Goal: Task Accomplishment & Management: Complete application form

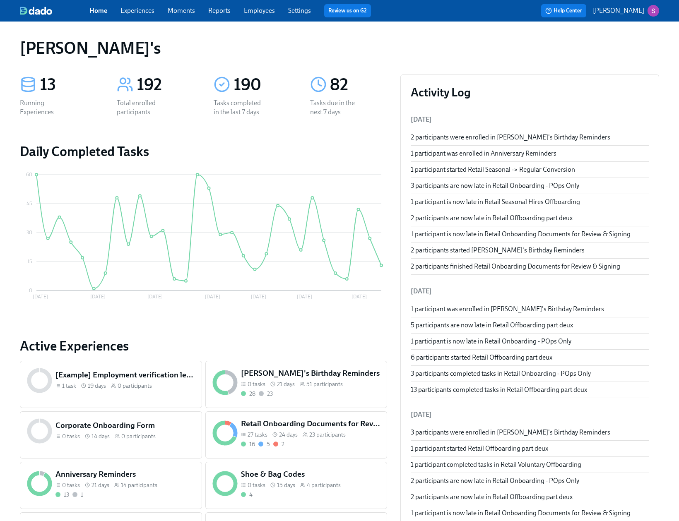
click at [296, 15] on span "Settings" at bounding box center [299, 10] width 23 height 9
click at [294, 12] on link "Settings" at bounding box center [299, 11] width 23 height 8
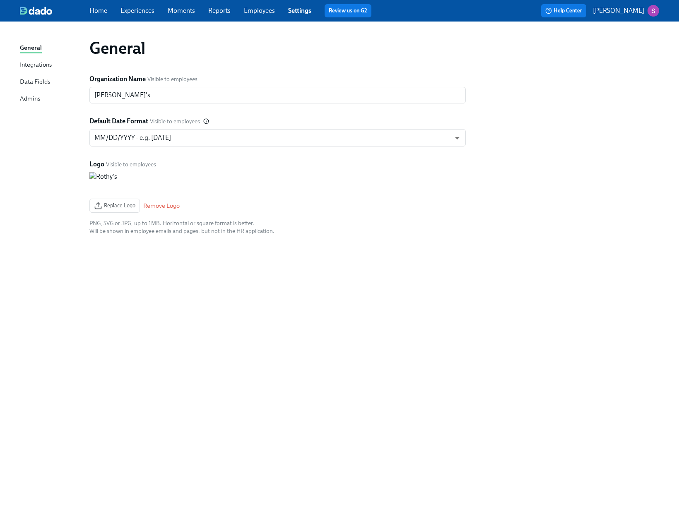
click at [135, 14] on link "Experiences" at bounding box center [137, 11] width 34 height 8
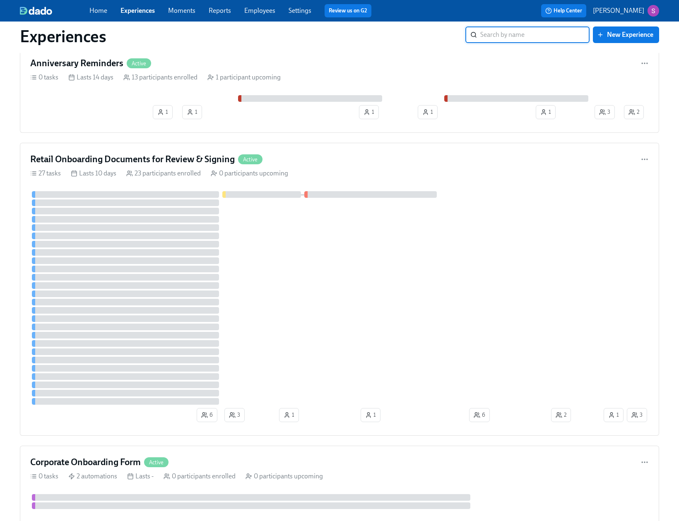
scroll to position [1371, 0]
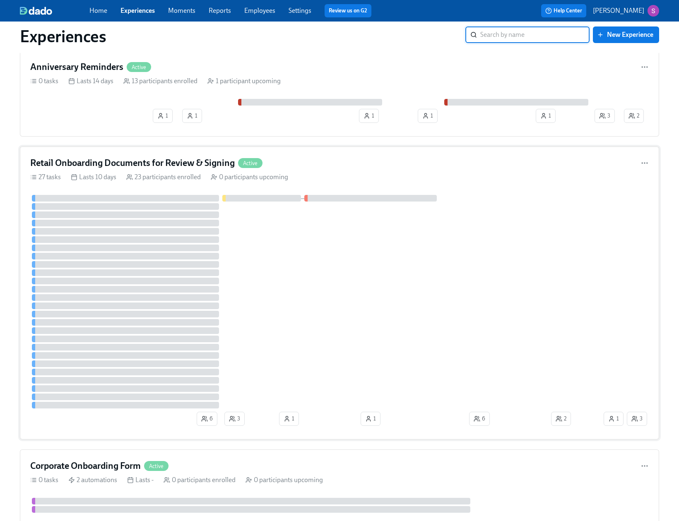
click at [117, 160] on h4 "Retail Onboarding Documents for Review & Signing" at bounding box center [132, 163] width 204 height 12
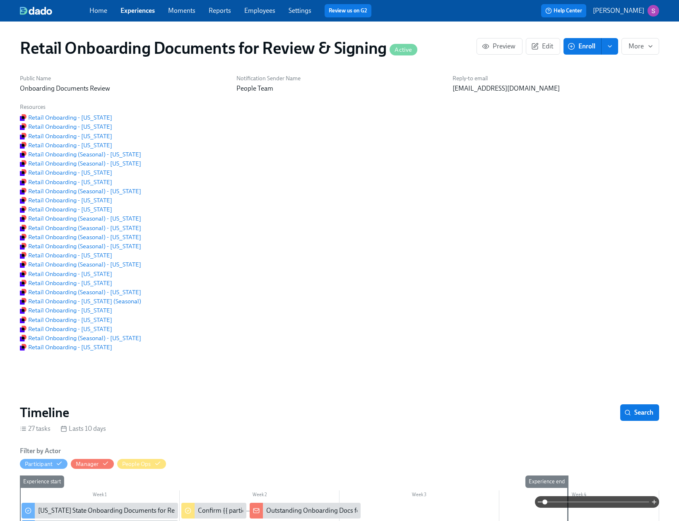
scroll to position [0, 1054]
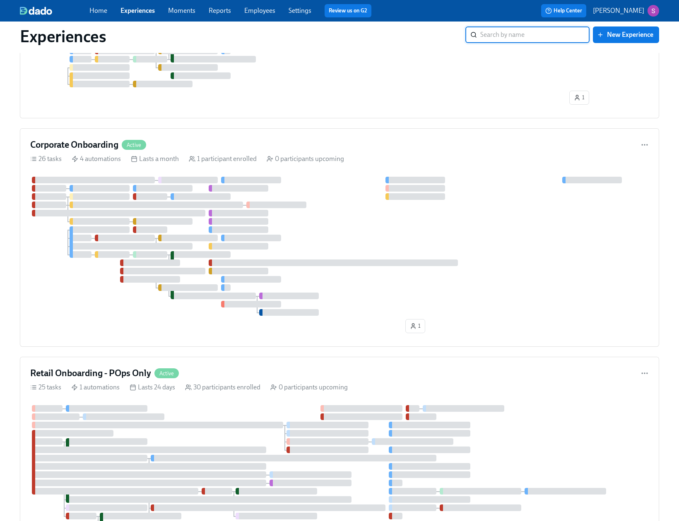
scroll to position [581, 0]
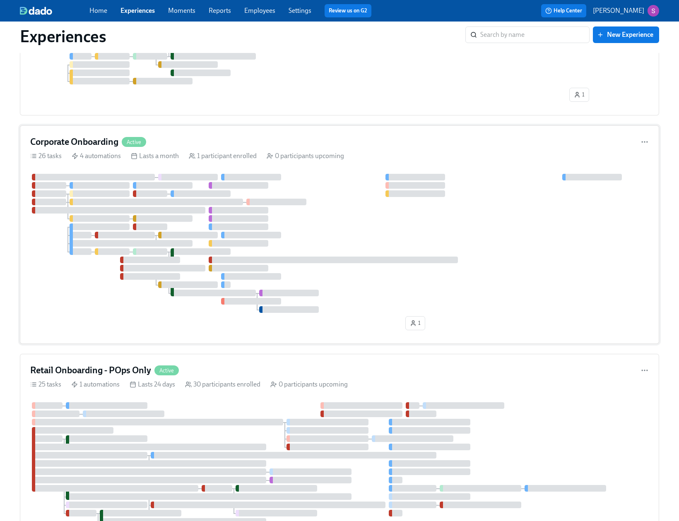
click at [59, 139] on h4 "Corporate Onboarding" at bounding box center [74, 142] width 88 height 12
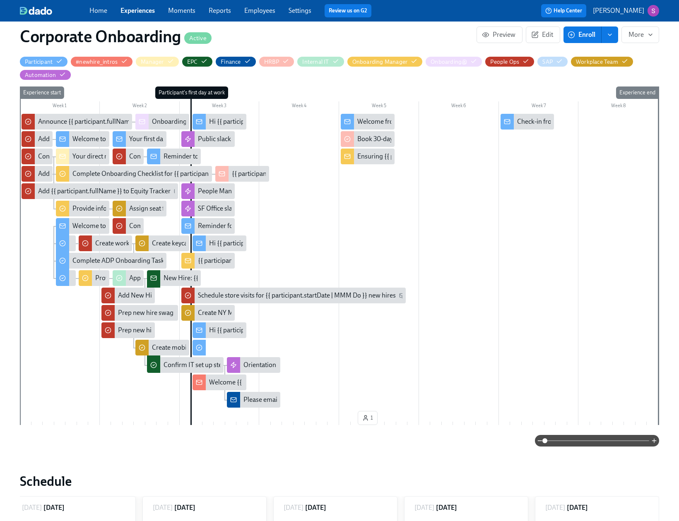
scroll to position [223, 0]
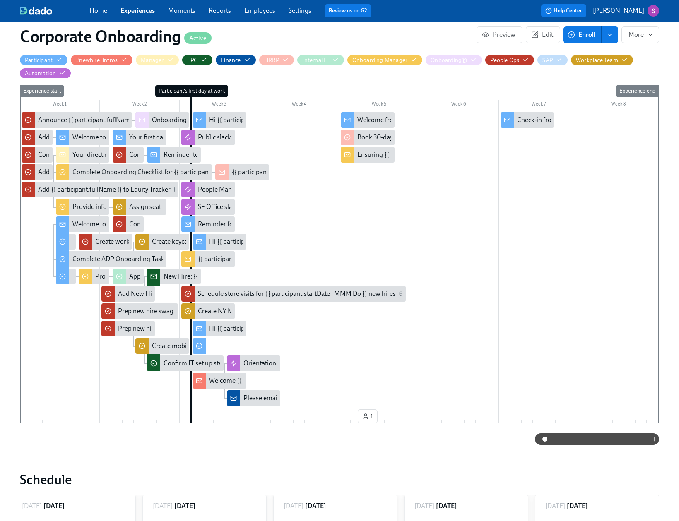
click at [370, 118] on div "Welcome from your People Business Partner" at bounding box center [420, 119] width 126 height 9
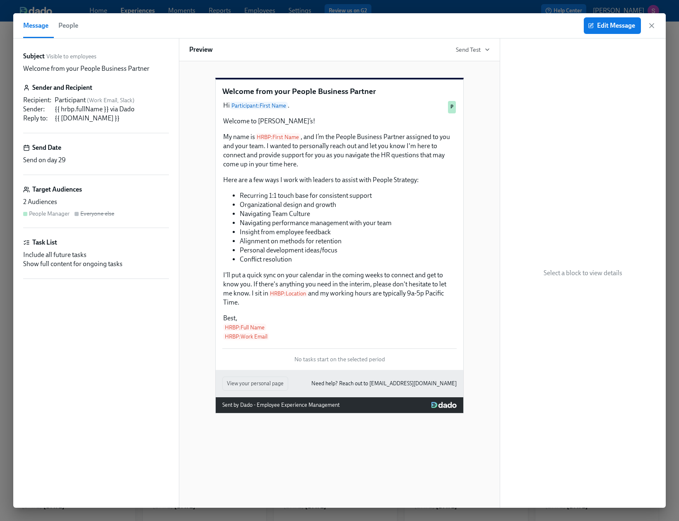
click at [67, 26] on span "People" at bounding box center [68, 26] width 20 height 12
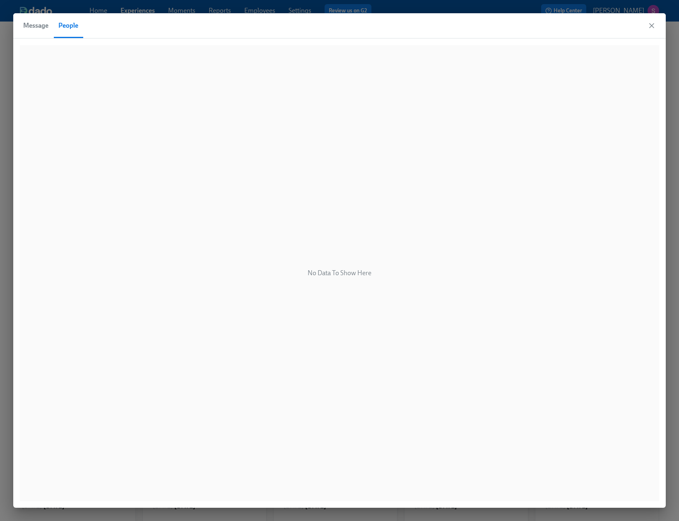
click at [40, 22] on span "Message" at bounding box center [35, 26] width 25 height 12
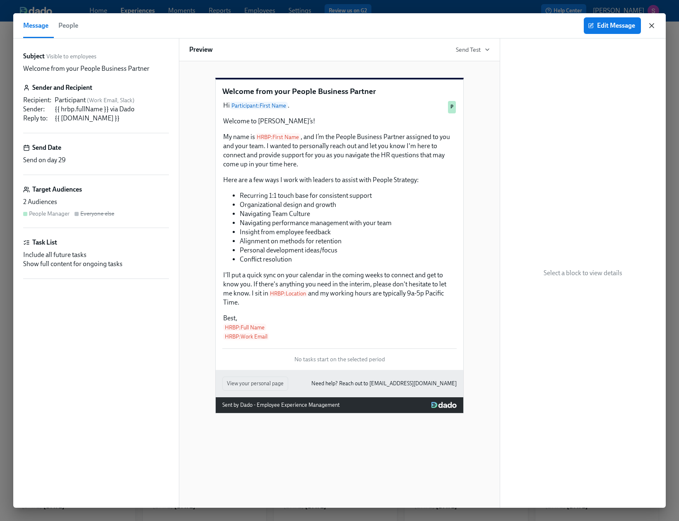
click at [653, 24] on icon "button" at bounding box center [651, 26] width 4 height 4
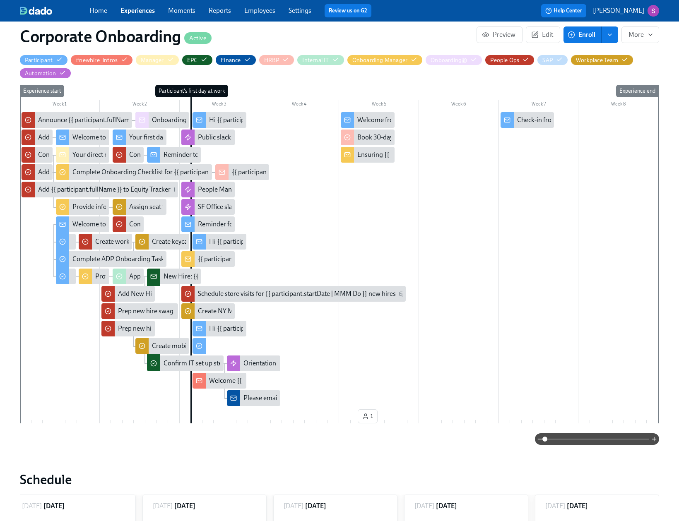
click at [296, 11] on link "Settings" at bounding box center [299, 11] width 23 height 8
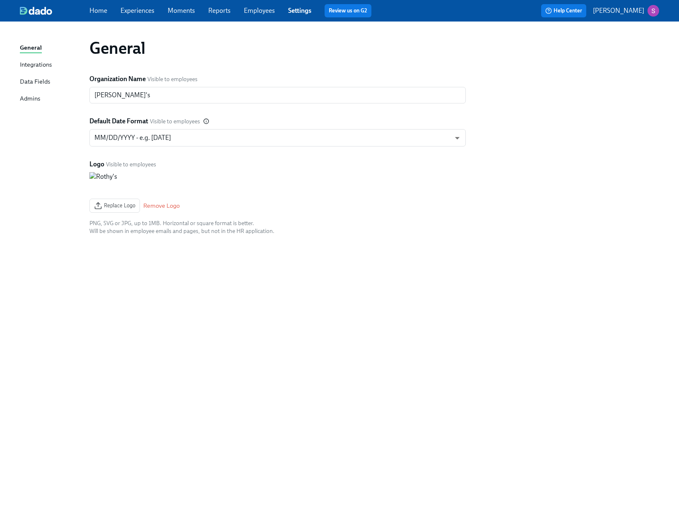
click at [256, 15] on span "Employees" at bounding box center [259, 10] width 31 height 9
click at [256, 10] on link "Employees" at bounding box center [259, 11] width 31 height 8
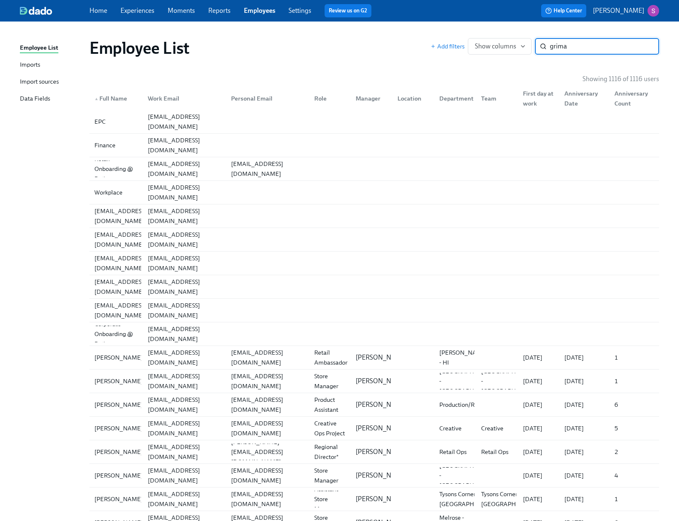
type input "grima"
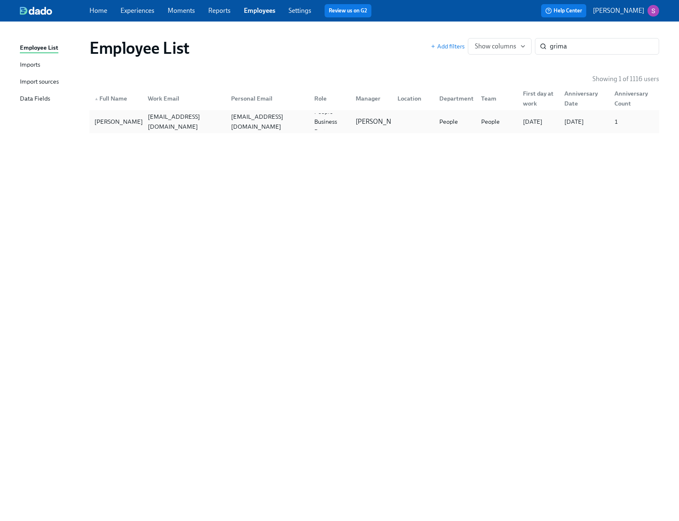
click at [120, 122] on div "[PERSON_NAME]" at bounding box center [118, 122] width 55 height 10
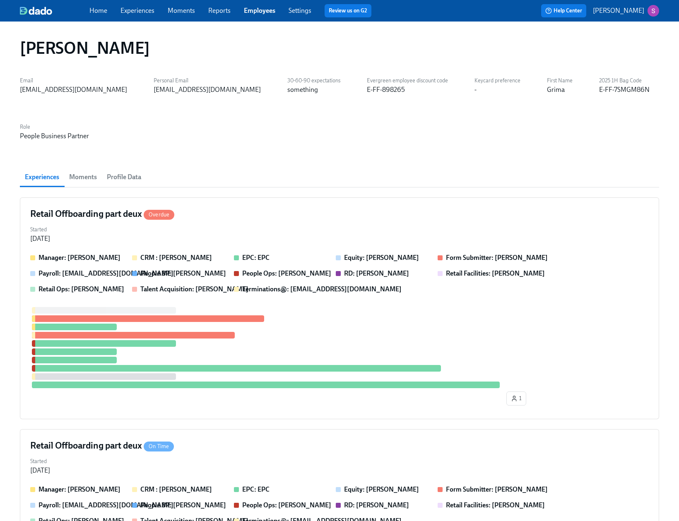
click at [36, 14] on img at bounding box center [36, 11] width 32 height 8
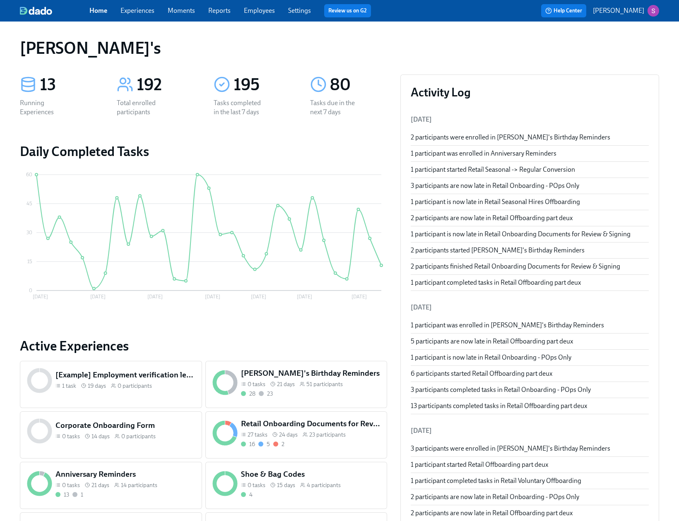
click at [261, 10] on link "Employees" at bounding box center [259, 11] width 31 height 8
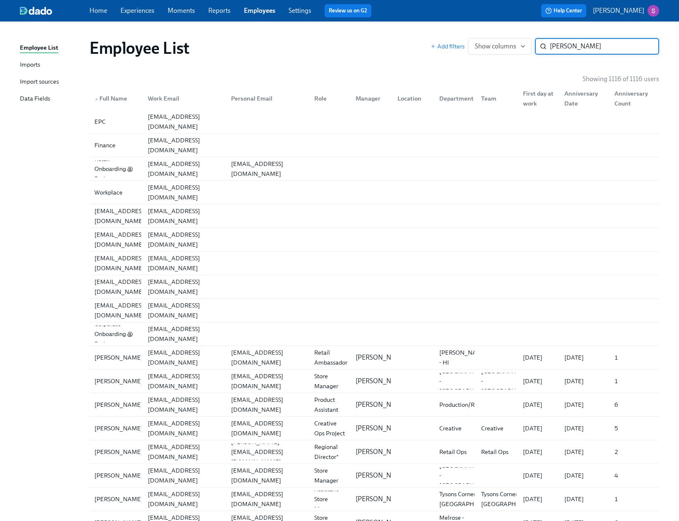
type input "[PERSON_NAME]"
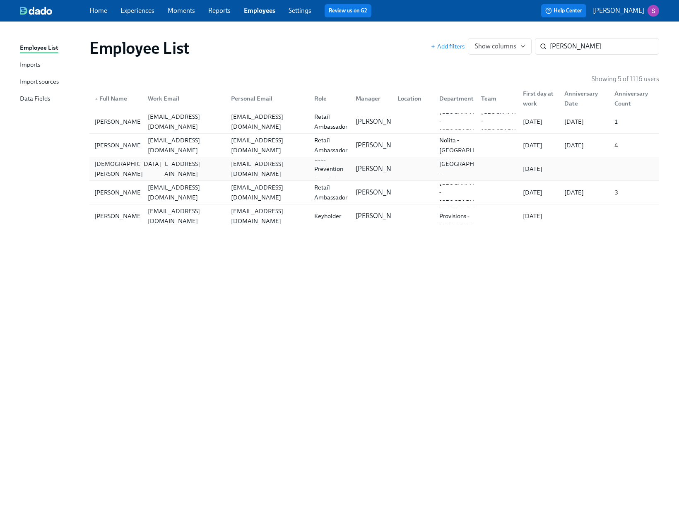
click at [125, 164] on div "[DEMOGRAPHIC_DATA][PERSON_NAME]" at bounding box center [127, 169] width 73 height 20
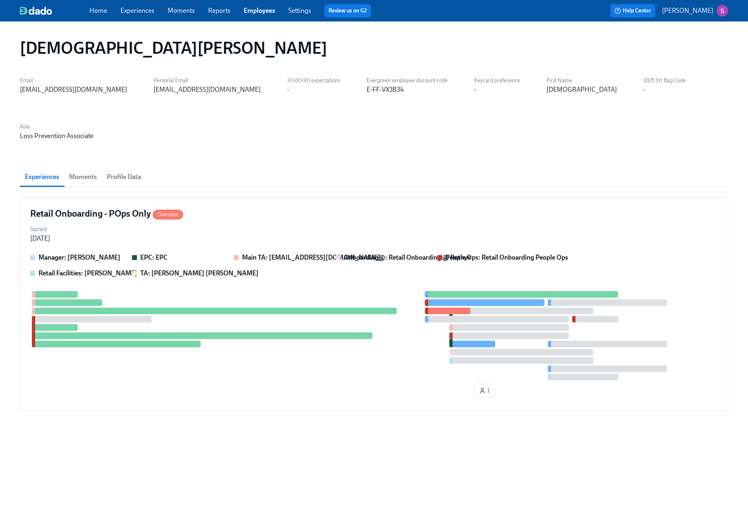
click at [61, 167] on button "Experiences" at bounding box center [42, 177] width 44 height 20
click at [82, 171] on span "Moments" at bounding box center [83, 177] width 28 height 12
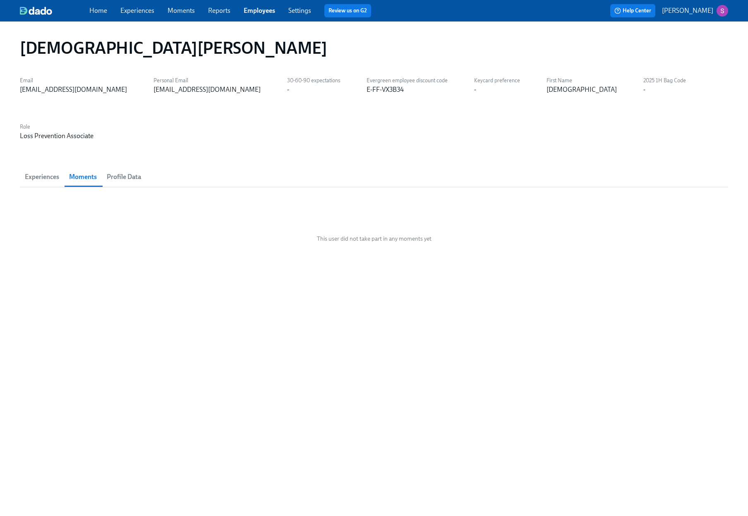
click at [122, 171] on span "Profile Data" at bounding box center [124, 177] width 34 height 12
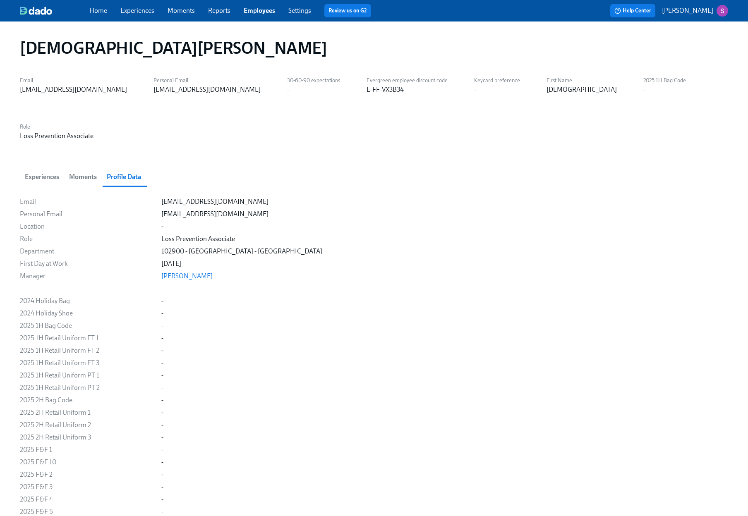
click at [39, 171] on span "Experiences" at bounding box center [42, 177] width 34 height 12
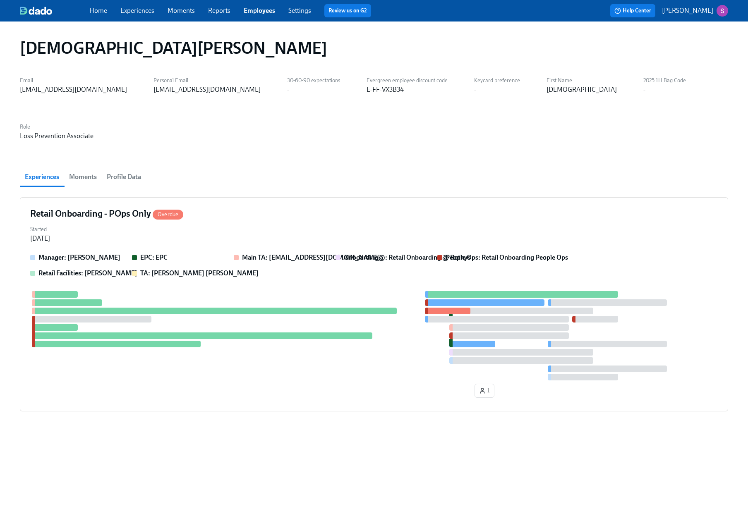
click at [678, 8] on p "[PERSON_NAME]" at bounding box center [687, 10] width 51 height 9
click at [291, 11] on div at bounding box center [374, 258] width 748 height 516
click at [252, 11] on link "Employees" at bounding box center [259, 11] width 31 height 8
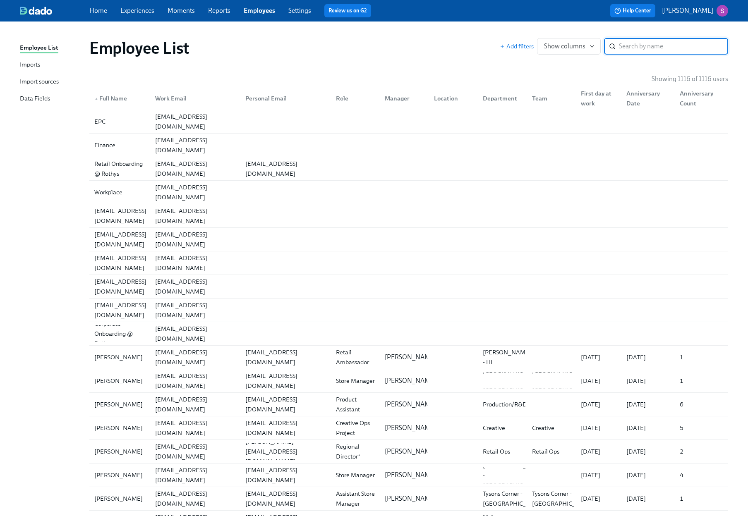
click at [218, 10] on link "Reports" at bounding box center [219, 11] width 22 height 8
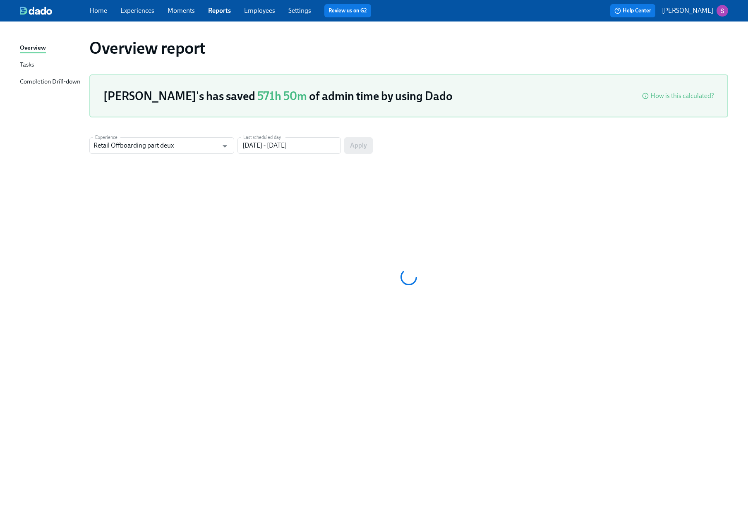
click at [190, 10] on link "Moments" at bounding box center [181, 11] width 27 height 8
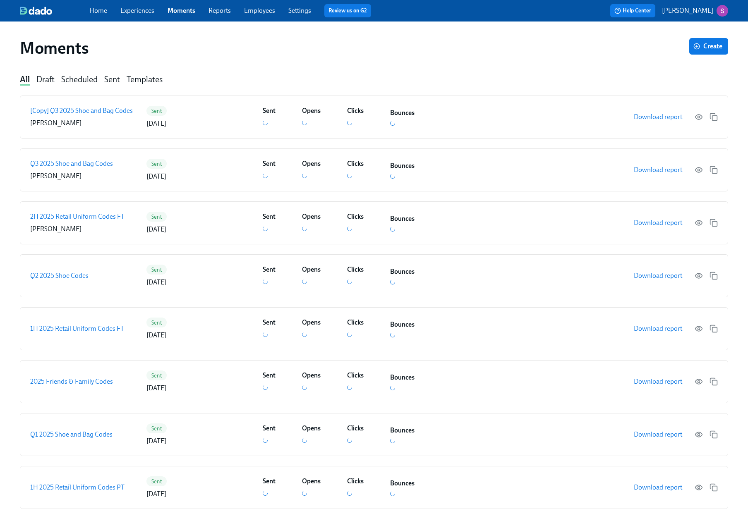
click at [139, 9] on link "Experiences" at bounding box center [137, 11] width 34 height 8
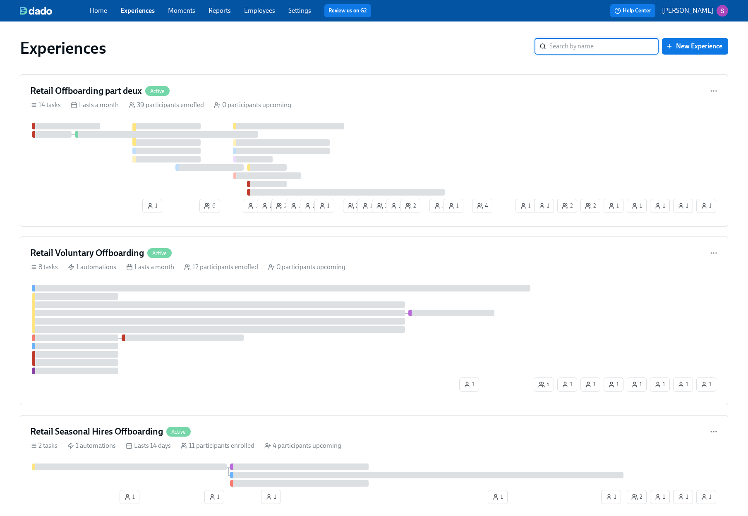
click at [98, 9] on link "Home" at bounding box center [98, 11] width 18 height 8
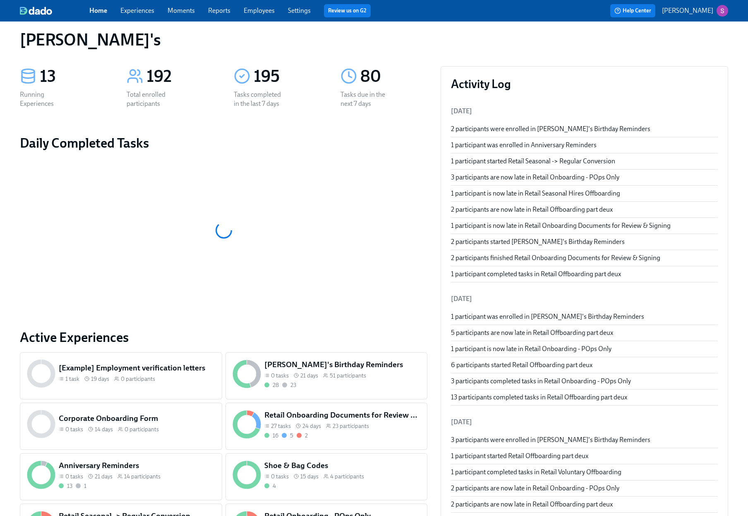
scroll to position [14, 0]
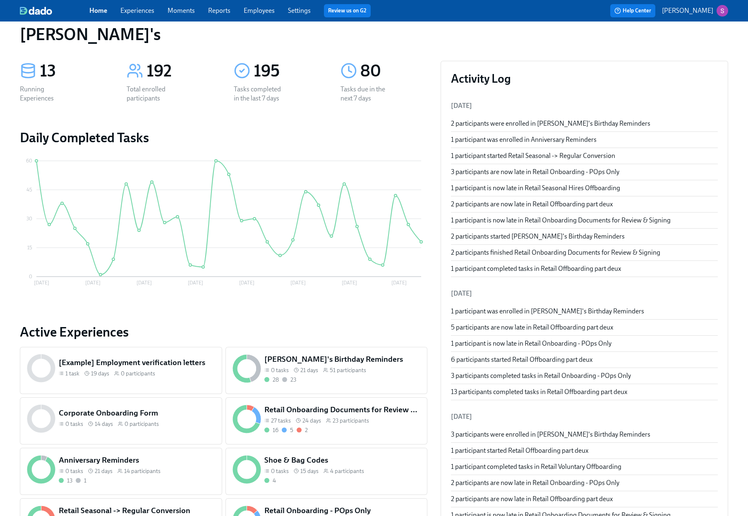
click at [350, 78] on icon at bounding box center [349, 70] width 17 height 17
click at [357, 94] on div "Tasks due in the next 7 days" at bounding box center [367, 94] width 53 height 18
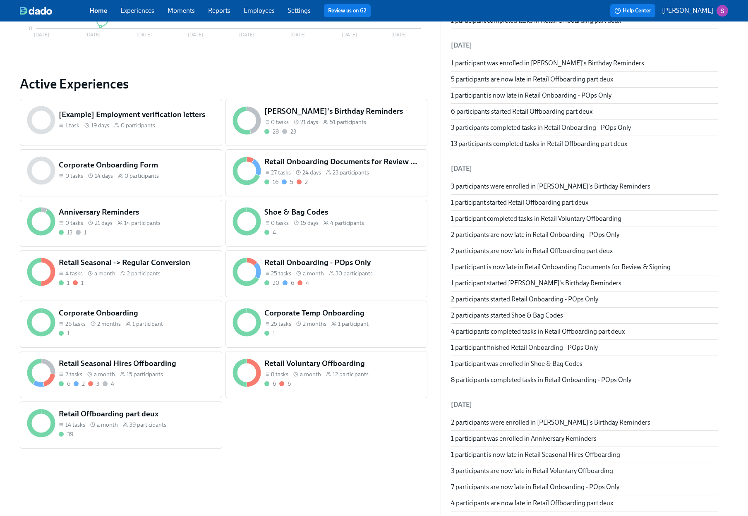
scroll to position [0, 0]
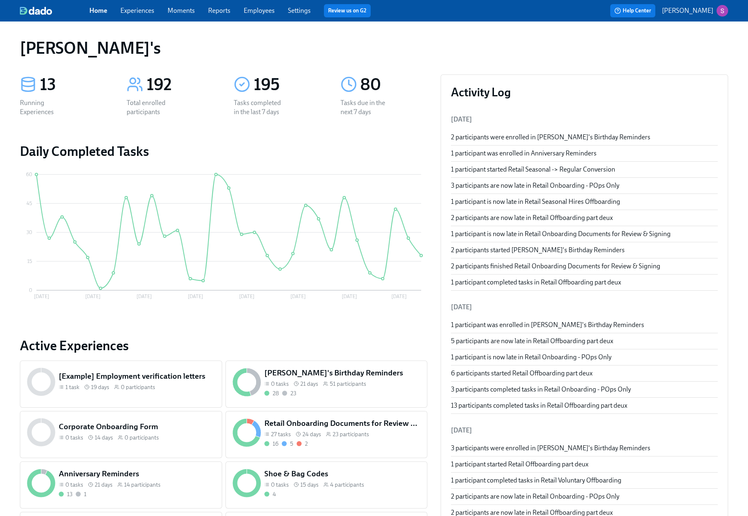
click at [678, 12] on p "[PERSON_NAME]" at bounding box center [687, 10] width 51 height 9
click at [678, 9] on div at bounding box center [374, 258] width 748 height 516
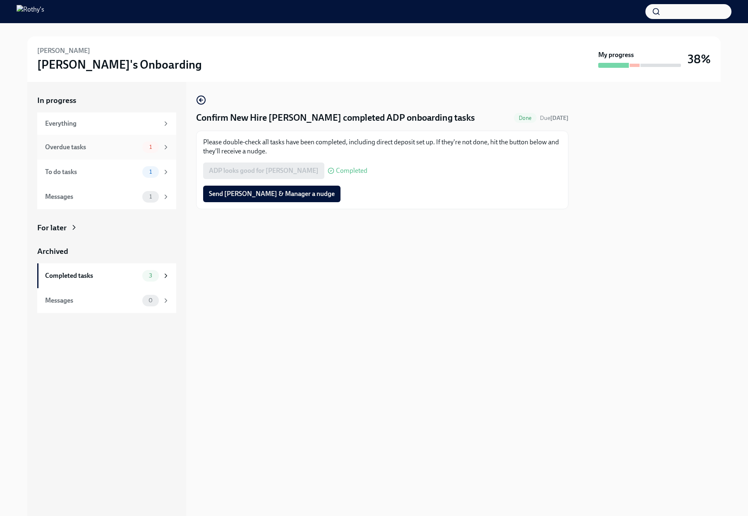
click at [139, 149] on div "Overdue tasks 1" at bounding box center [107, 148] width 125 height 12
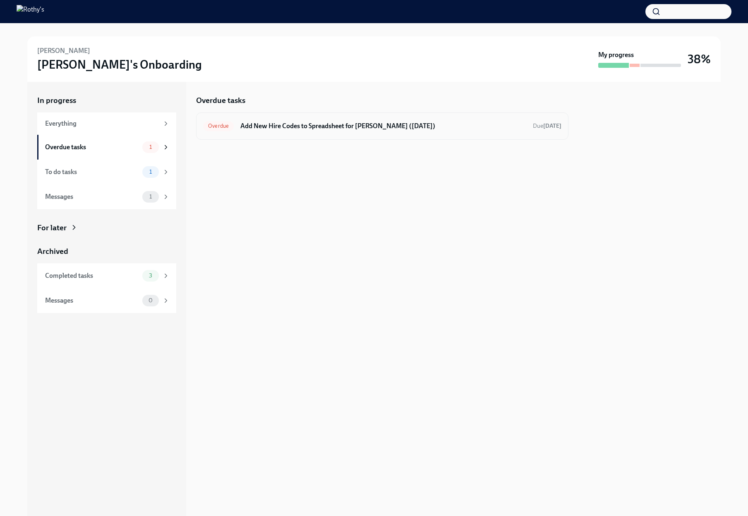
click at [327, 129] on h6 "Add New Hire Codes to Spreadsheet for Dorian Weiss (08/29/2025)" at bounding box center [383, 126] width 286 height 9
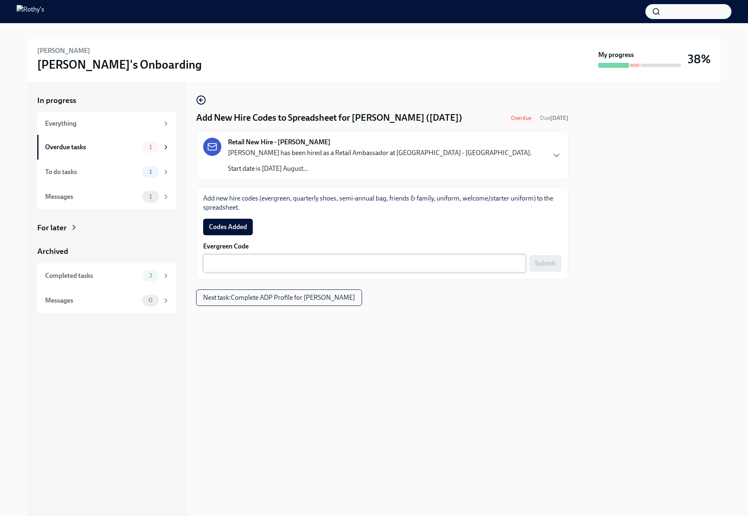
click at [264, 261] on textarea "Evergreen Code" at bounding box center [364, 264] width 313 height 10
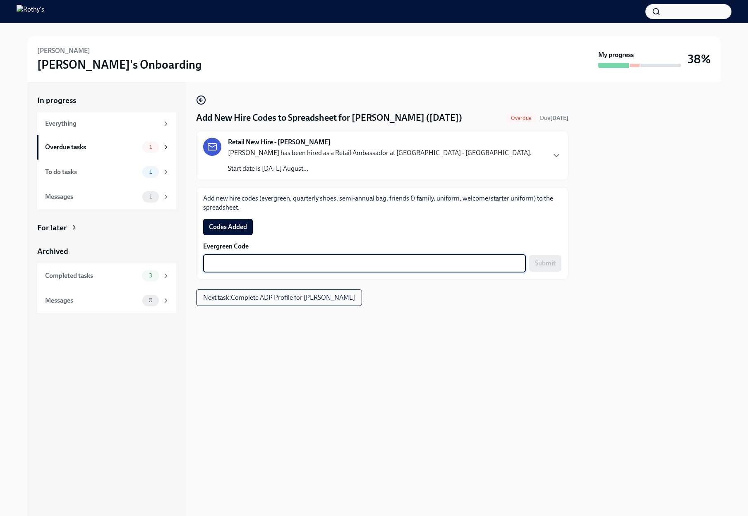
paste textarea "E-FF-T7B355"
type textarea "E-FF-T7B355"
click at [547, 262] on span "Submit" at bounding box center [545, 263] width 21 height 8
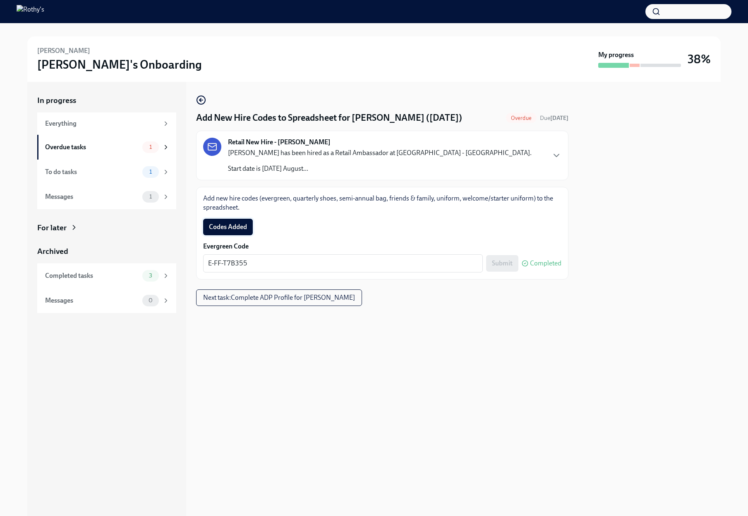
click at [242, 231] on button "Codes Added" at bounding box center [228, 227] width 50 height 17
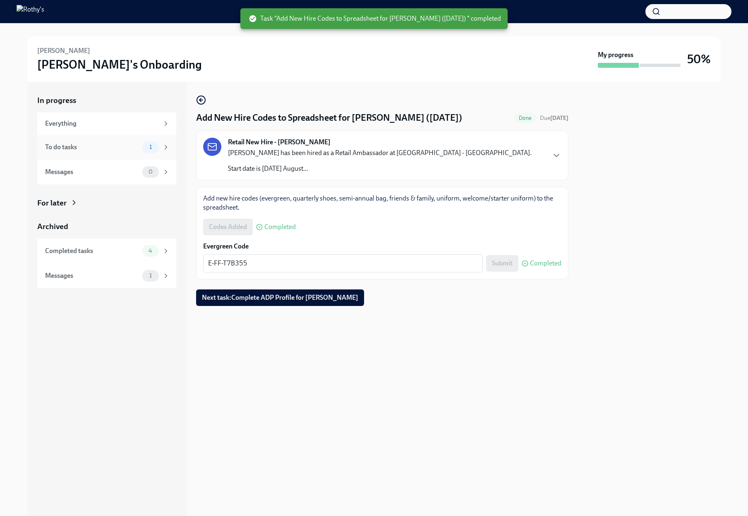
click at [113, 146] on div "To do tasks" at bounding box center [92, 147] width 94 height 9
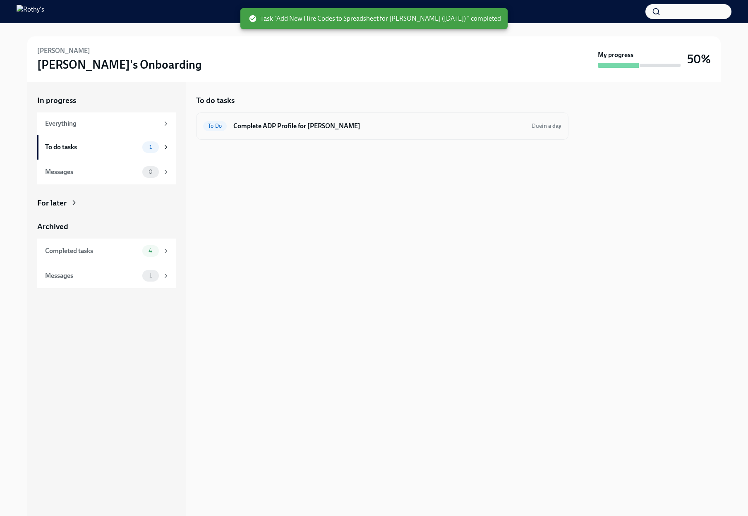
click at [294, 125] on h6 "Complete ADP Profile for Dorian Weiss" at bounding box center [379, 126] width 292 height 9
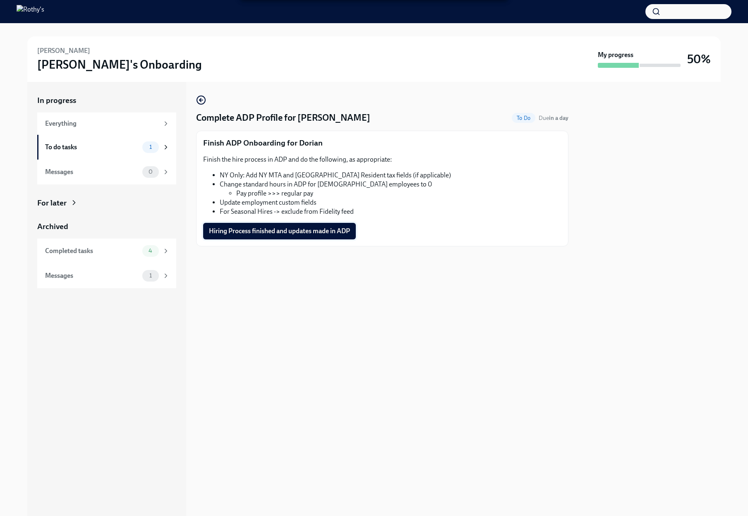
click at [277, 233] on span "Hiring Process finished and updates made in ADP" at bounding box center [279, 231] width 141 height 8
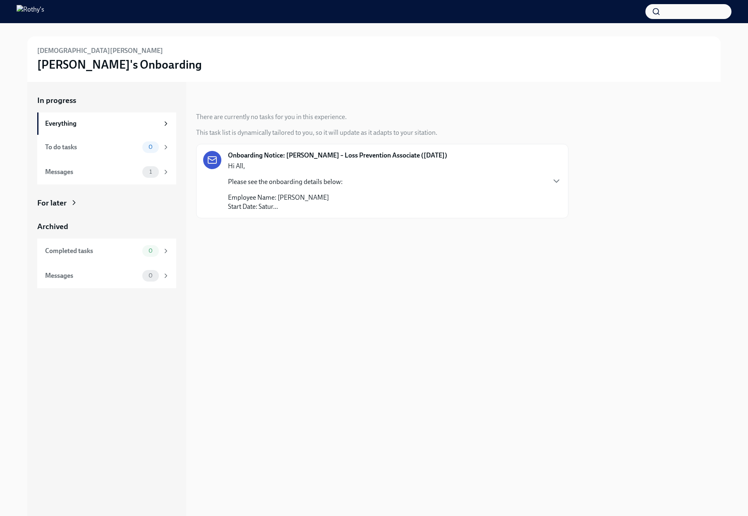
click at [433, 192] on div "Onboarding Notice: [PERSON_NAME] – Loss Prevention Associate ([DATE]) Hi All, P…" at bounding box center [337, 181] width 219 height 60
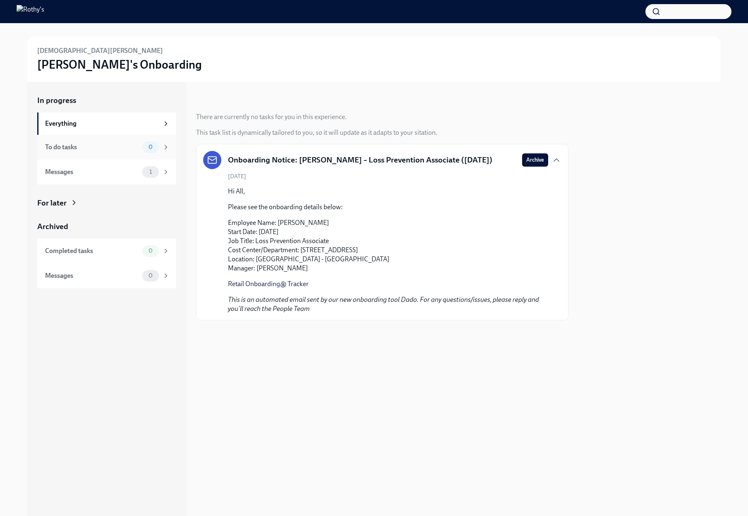
click at [103, 150] on div "To do tasks" at bounding box center [92, 147] width 94 height 9
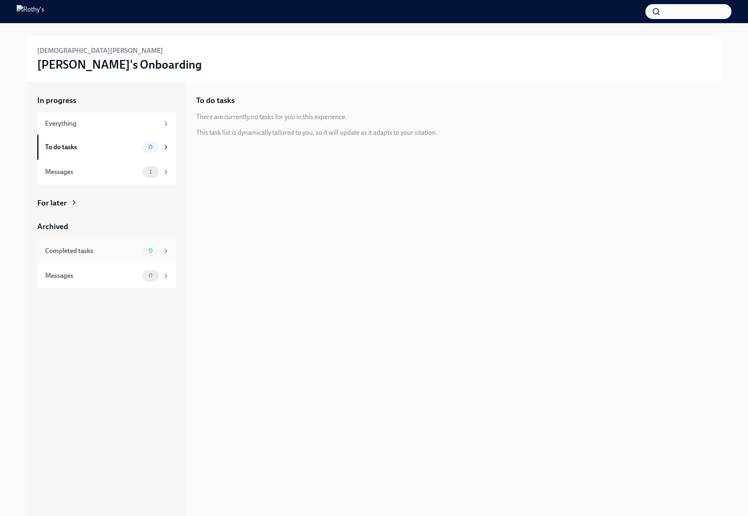
click at [110, 252] on div "Completed tasks" at bounding box center [92, 251] width 94 height 9
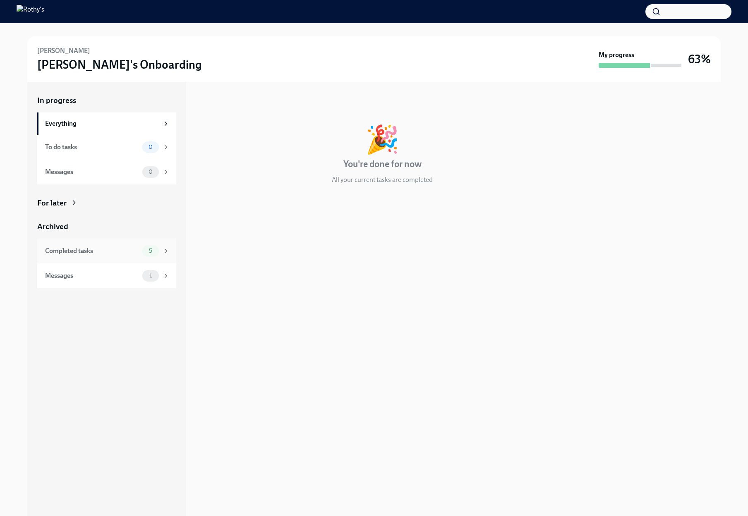
click at [116, 249] on div "Completed tasks" at bounding box center [92, 251] width 94 height 9
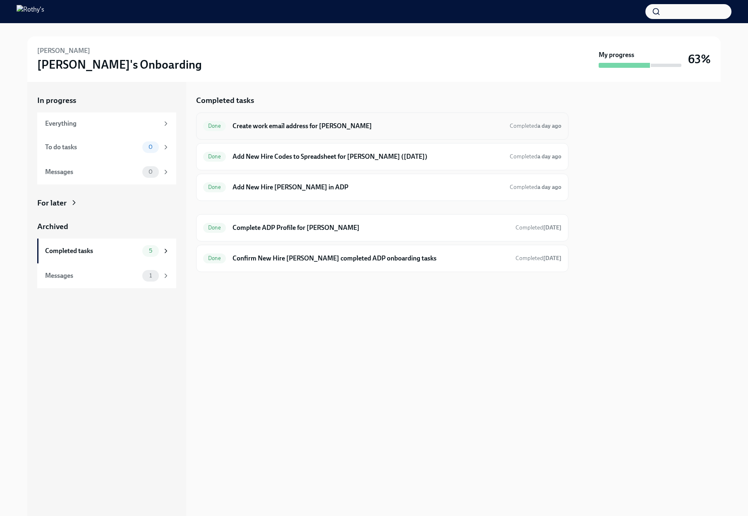
click at [326, 122] on h6 "Create work email address for Victor Ayala" at bounding box center [368, 126] width 271 height 9
